Goal: Entertainment & Leisure: Consume media (video, audio)

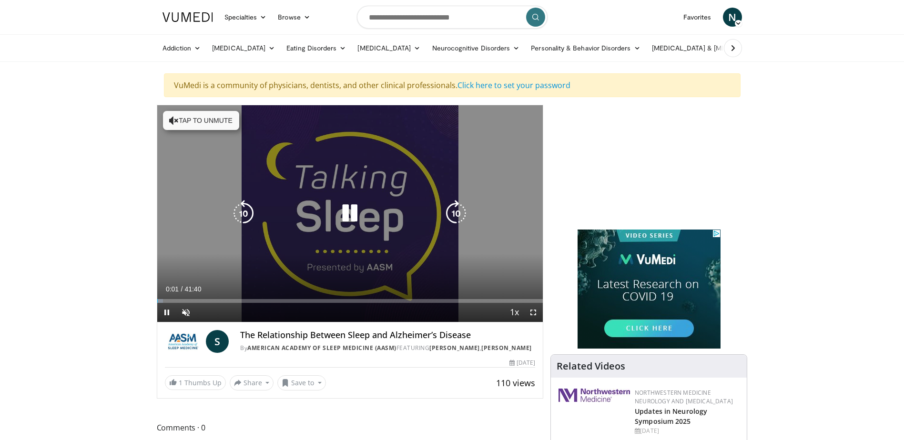
click at [184, 121] on button "Tap to unmute" at bounding box center [201, 120] width 76 height 19
click at [355, 212] on icon "Video Player" at bounding box center [350, 213] width 27 height 27
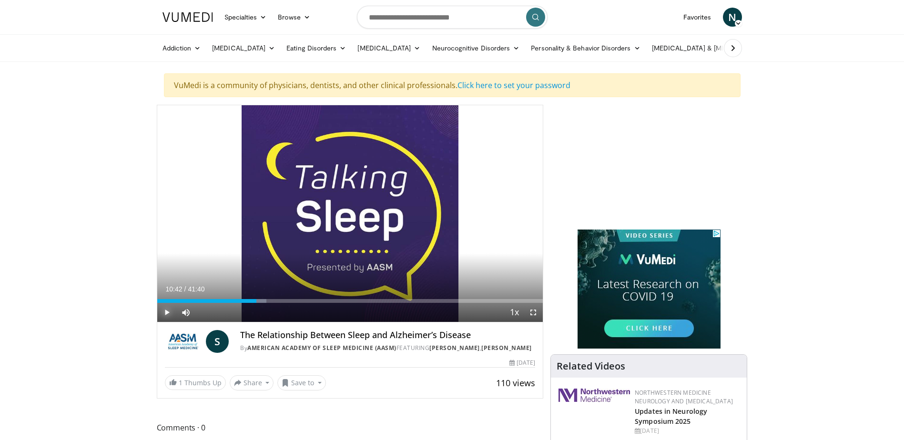
click at [166, 314] on span "Video Player" at bounding box center [166, 312] width 19 height 19
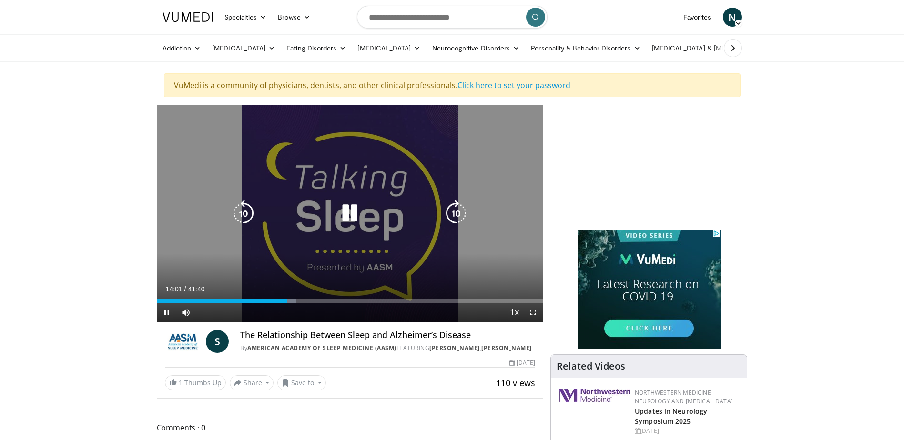
click at [351, 216] on icon "Video Player" at bounding box center [350, 213] width 27 height 27
